Goal: Information Seeking & Learning: Understand process/instructions

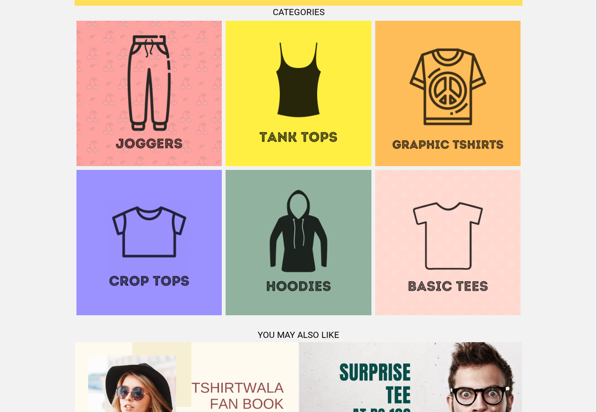
scroll to position [911, 0]
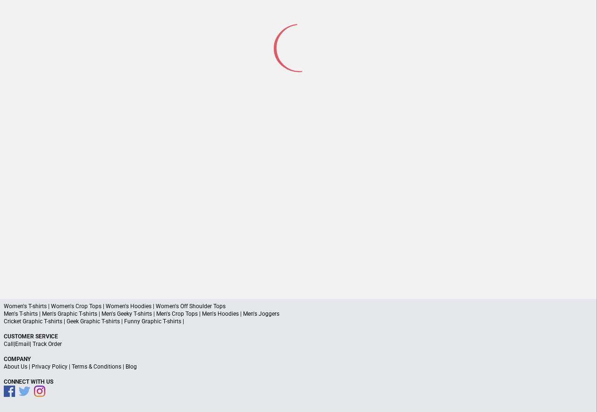
scroll to position [44, 0]
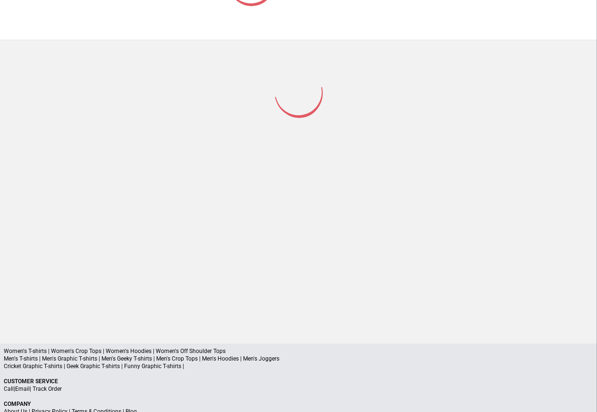
scroll to position [10, 0]
